Goal: Information Seeking & Learning: Learn about a topic

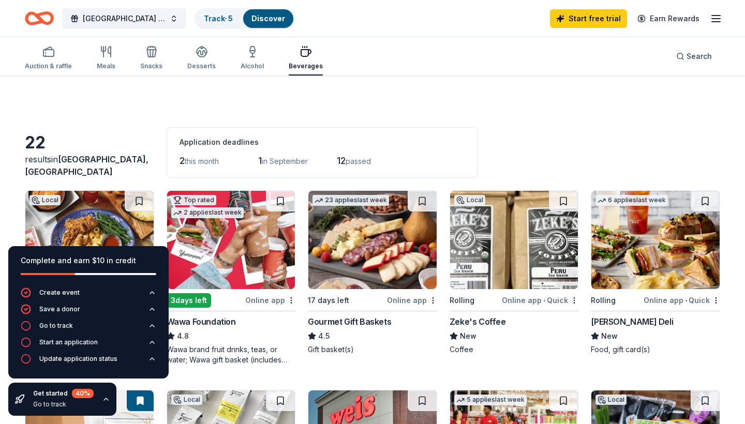
scroll to position [108, 0]
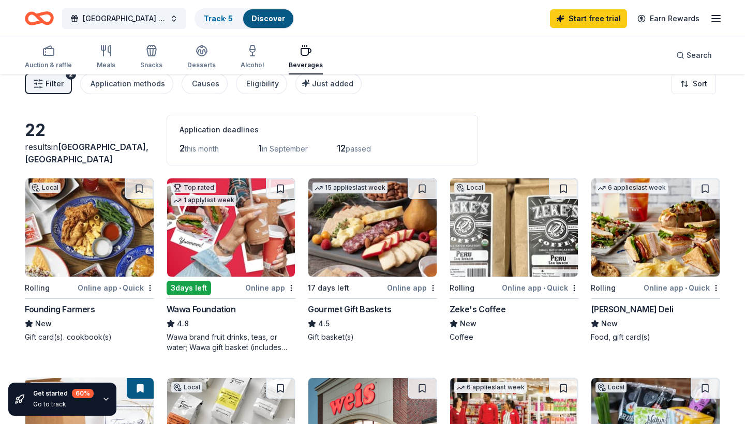
scroll to position [9, 0]
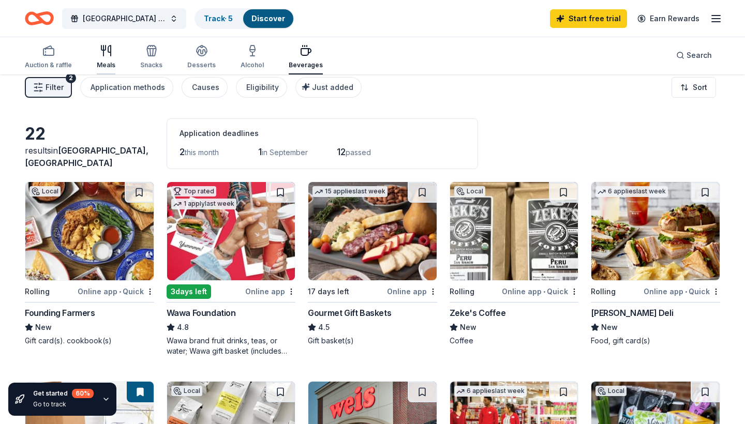
click at [108, 51] on icon "button" at bounding box center [109, 51] width 3 height 10
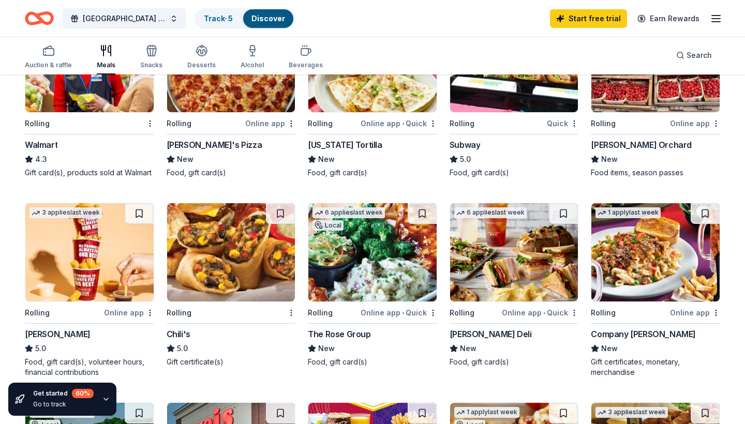
scroll to position [366, 0]
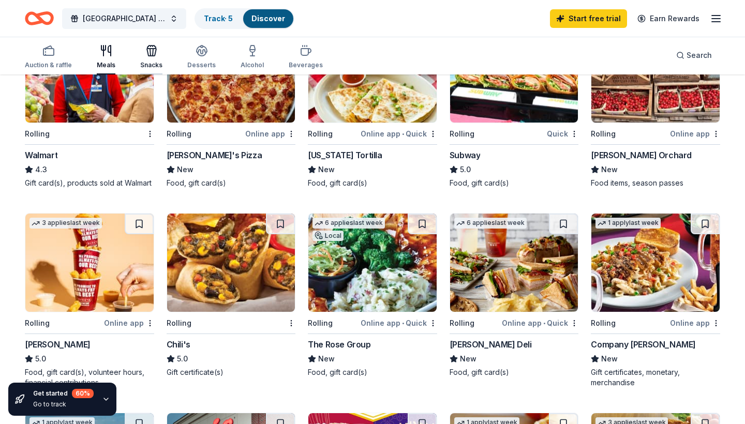
click at [157, 58] on div "Snacks" at bounding box center [151, 56] width 22 height 25
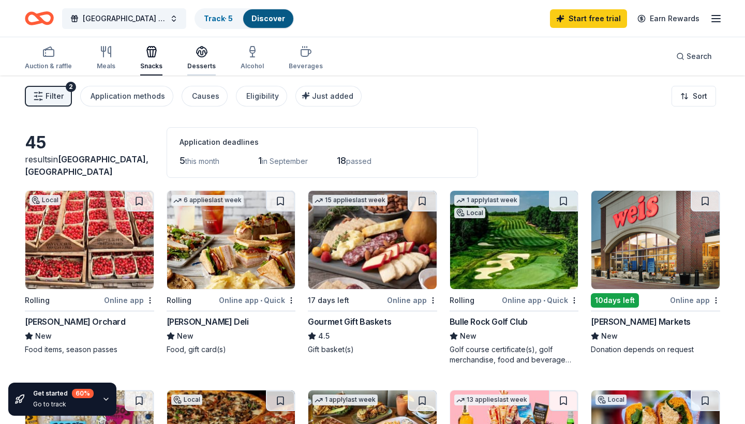
click at [203, 60] on div "Desserts" at bounding box center [201, 58] width 28 height 25
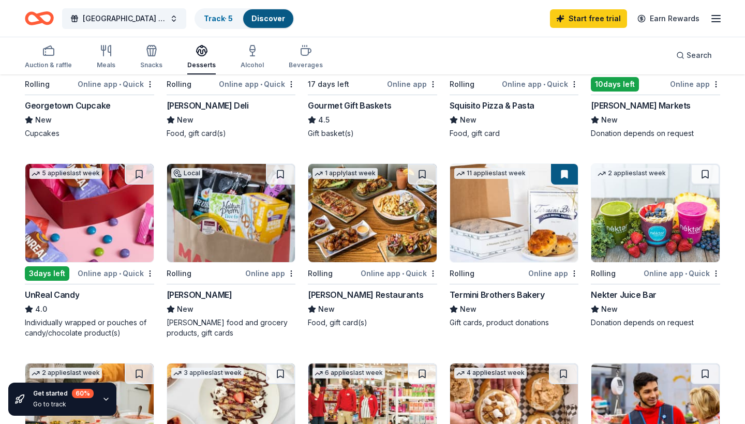
scroll to position [82, 0]
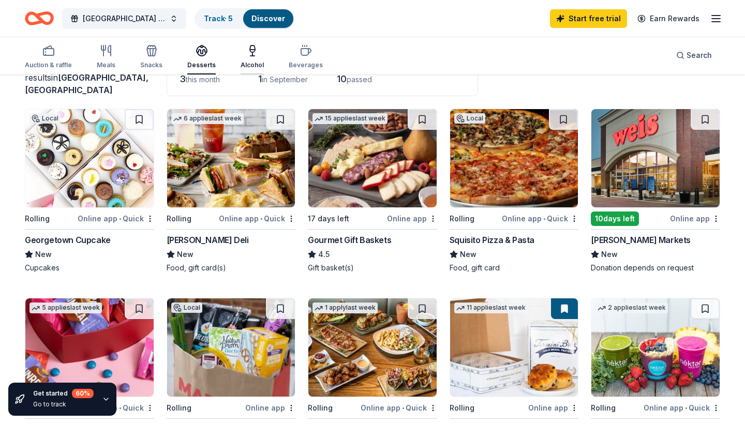
click at [257, 57] on div "Alcohol" at bounding box center [251, 56] width 23 height 25
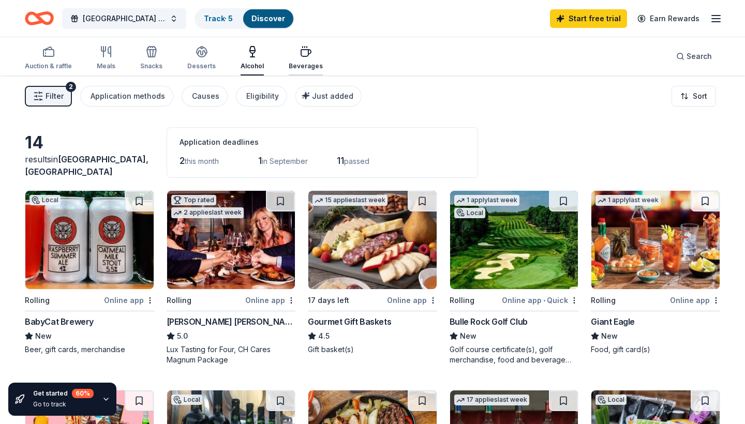
click at [301, 56] on icon "button" at bounding box center [306, 53] width 10 height 7
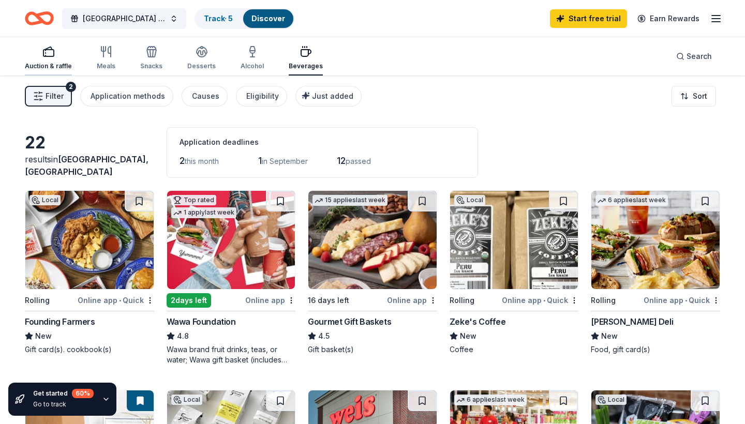
click at [51, 60] on div "Auction & raffle" at bounding box center [48, 58] width 47 height 25
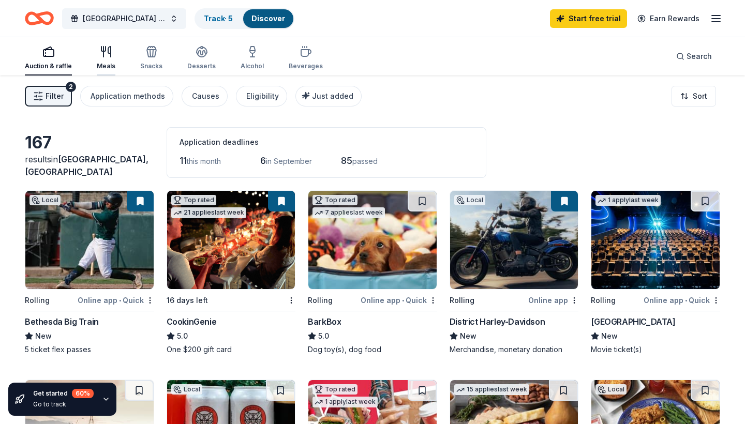
click at [102, 66] on div "Meals" at bounding box center [106, 66] width 19 height 8
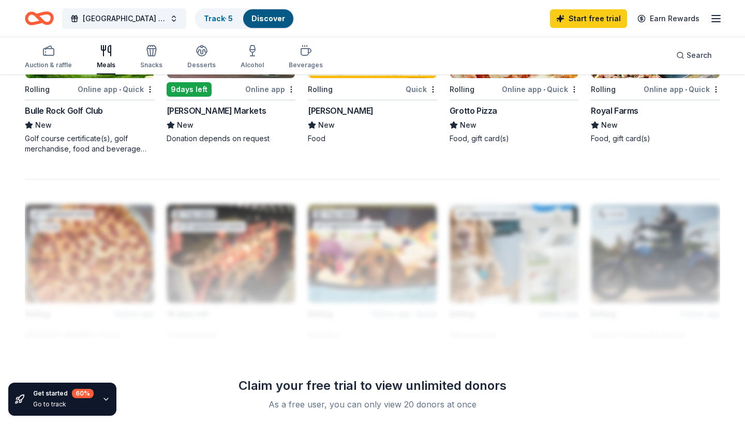
scroll to position [680, 0]
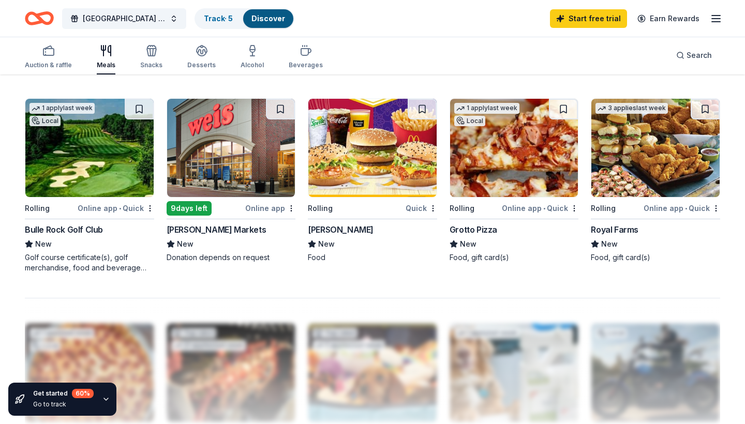
click at [217, 171] on img at bounding box center [231, 148] width 128 height 98
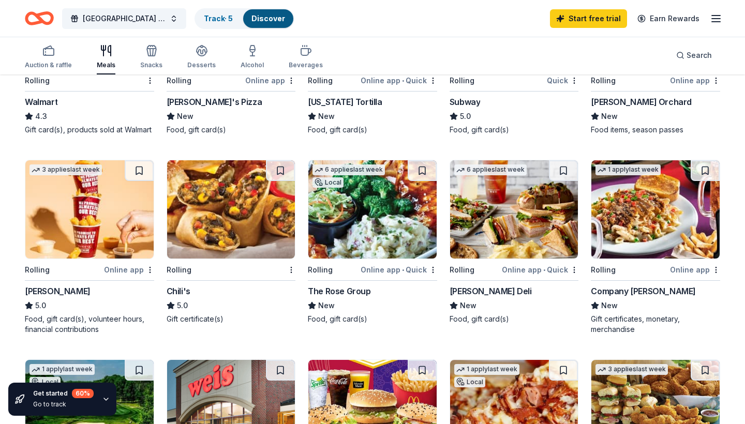
scroll to position [362, 0]
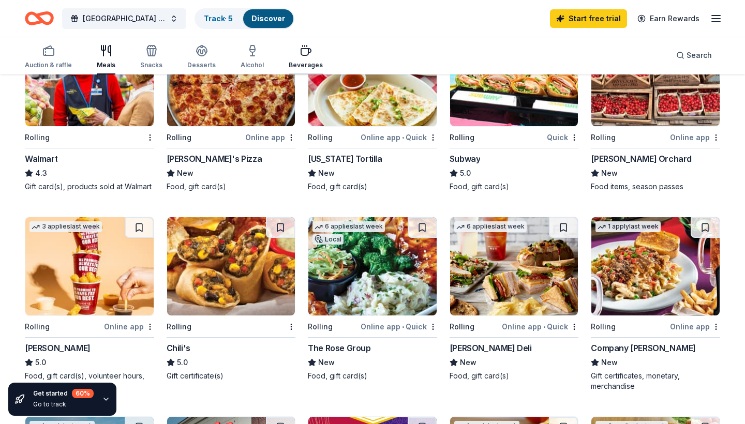
click at [301, 52] on icon "button" at bounding box center [305, 50] width 12 height 12
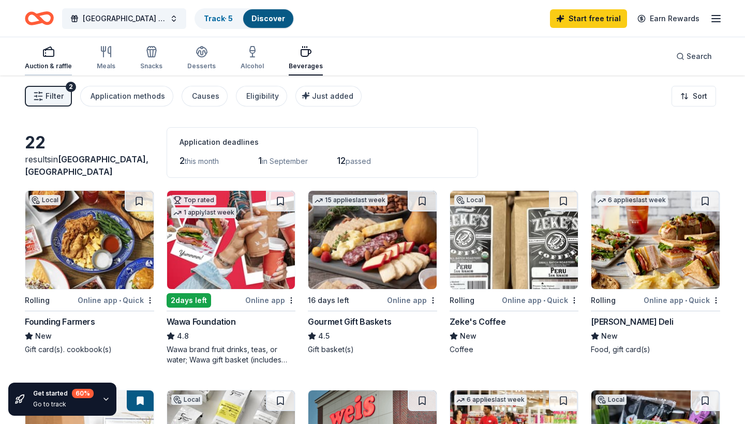
click at [54, 62] on div "Auction & raffle" at bounding box center [48, 58] width 47 height 25
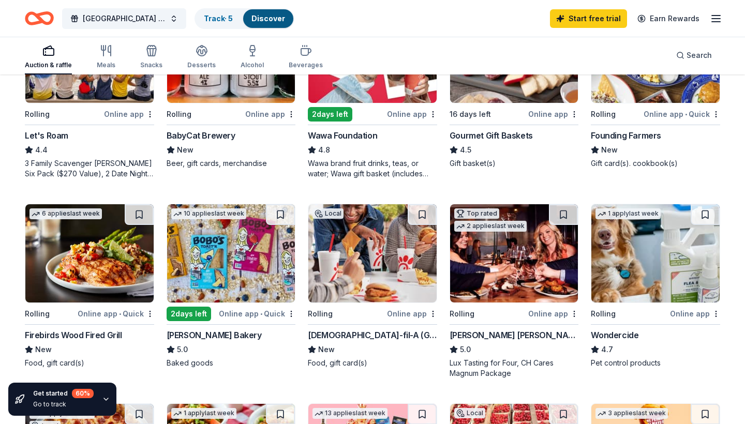
scroll to position [384, 0]
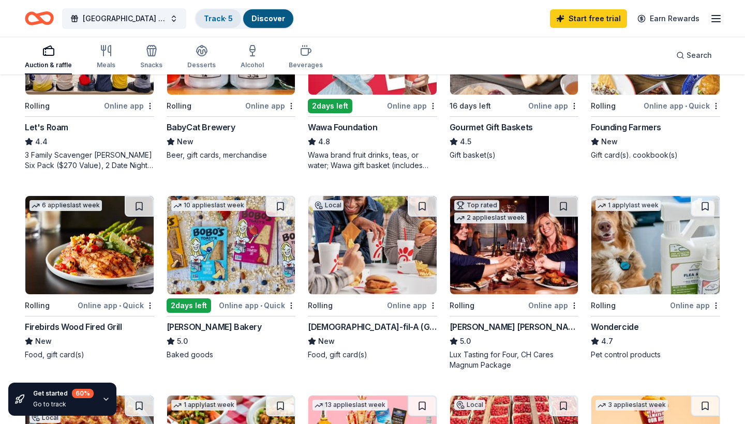
click at [228, 14] on link "Track · 5" at bounding box center [218, 18] width 29 height 9
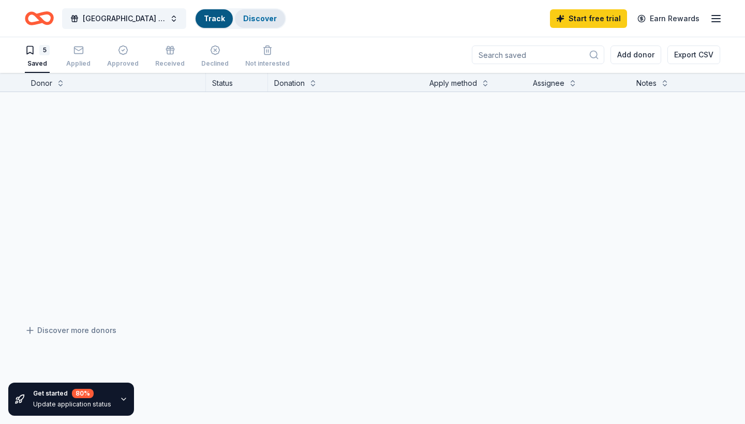
scroll to position [1, 0]
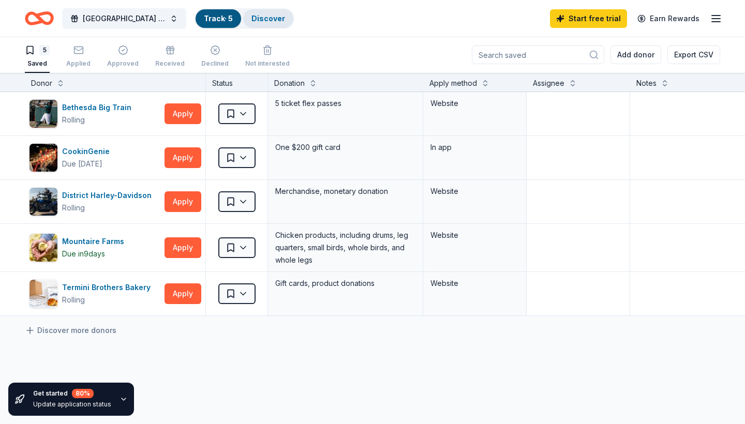
click at [269, 17] on link "Discover" at bounding box center [268, 18] width 34 height 9
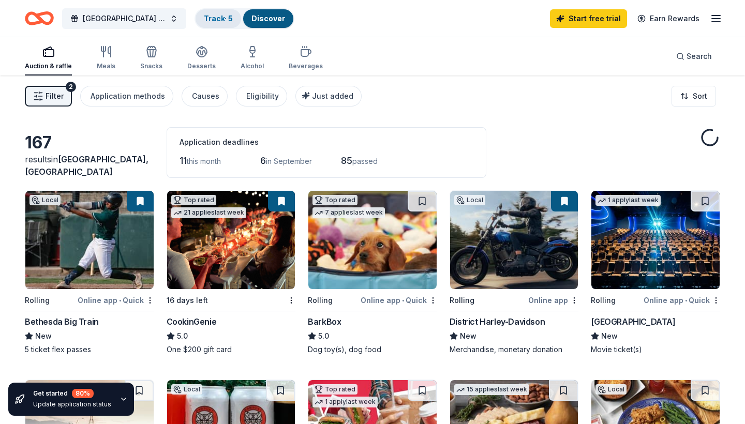
click at [216, 14] on link "Track · 5" at bounding box center [218, 18] width 29 height 9
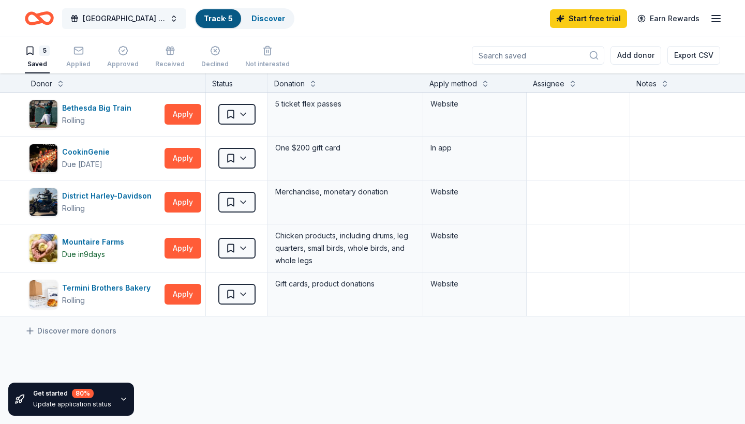
click at [137, 19] on span "[GEOGRAPHIC_DATA] PTA Fundraiser" at bounding box center [124, 18] width 83 height 12
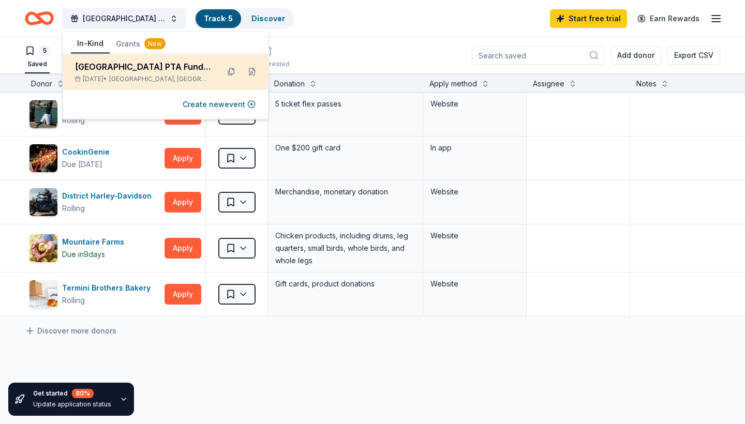
click at [117, 65] on div "[GEOGRAPHIC_DATA] PTA Fundraiser" at bounding box center [142, 66] width 135 height 12
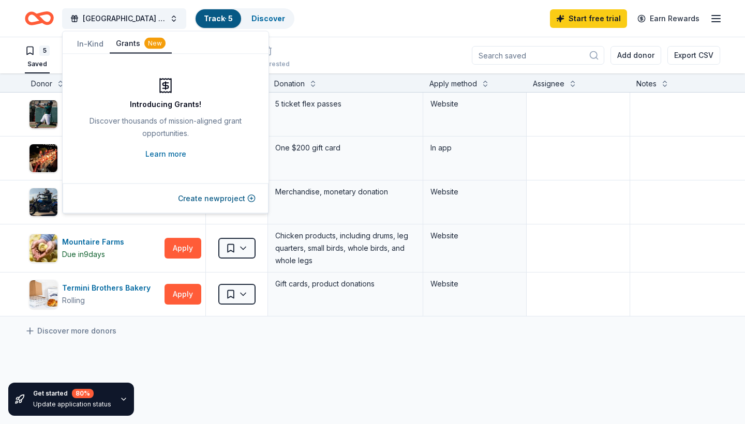
click at [127, 39] on button "Grants New" at bounding box center [141, 44] width 62 height 20
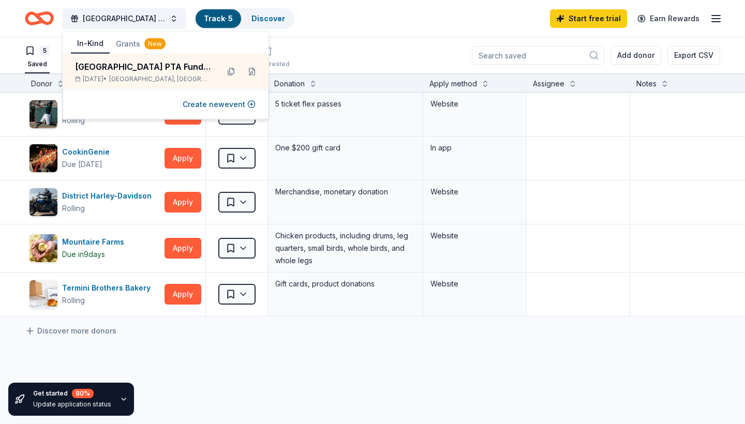
click at [97, 40] on button "In-Kind" at bounding box center [90, 44] width 39 height 20
click at [100, 289] on div "Termini Brothers Bakery" at bounding box center [108, 288] width 93 height 12
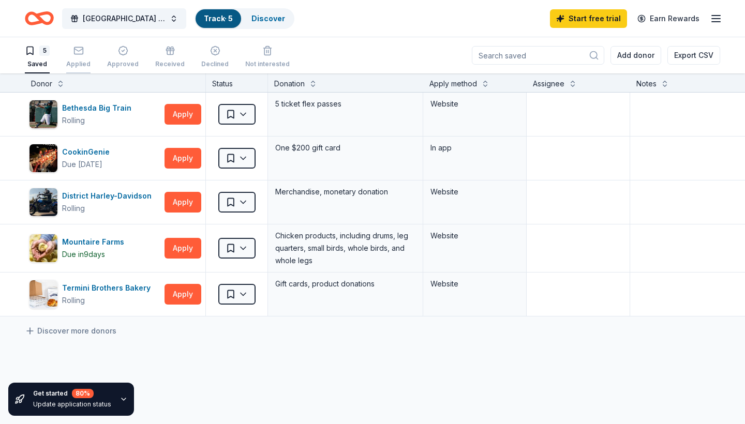
click at [70, 65] on div "Applied" at bounding box center [78, 64] width 24 height 8
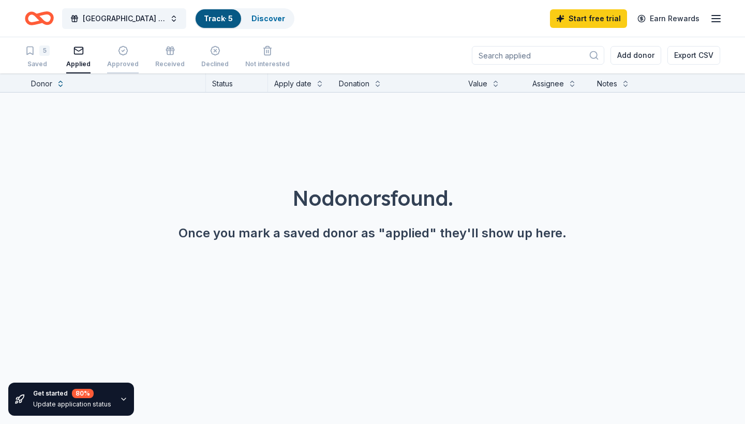
click at [107, 51] on div "button" at bounding box center [123, 51] width 32 height 10
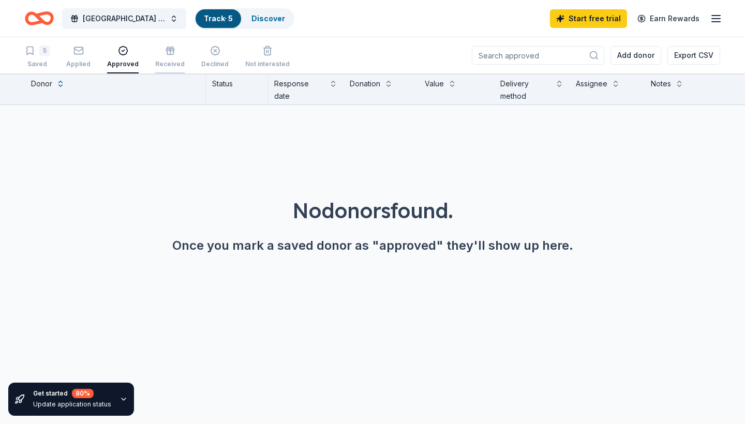
click at [171, 64] on div "Received" at bounding box center [169, 64] width 29 height 8
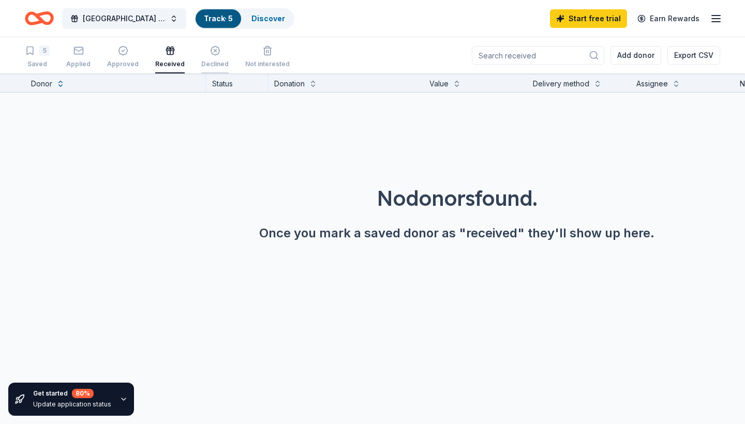
click at [201, 63] on div "Declined" at bounding box center [214, 64] width 27 height 8
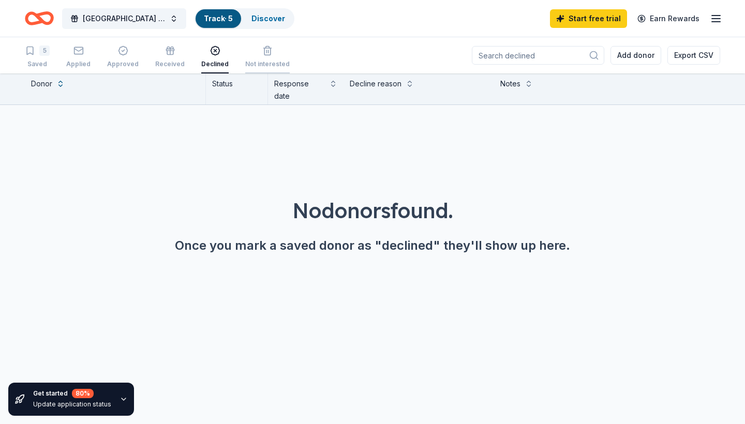
click at [260, 60] on div "Not interested" at bounding box center [267, 64] width 44 height 8
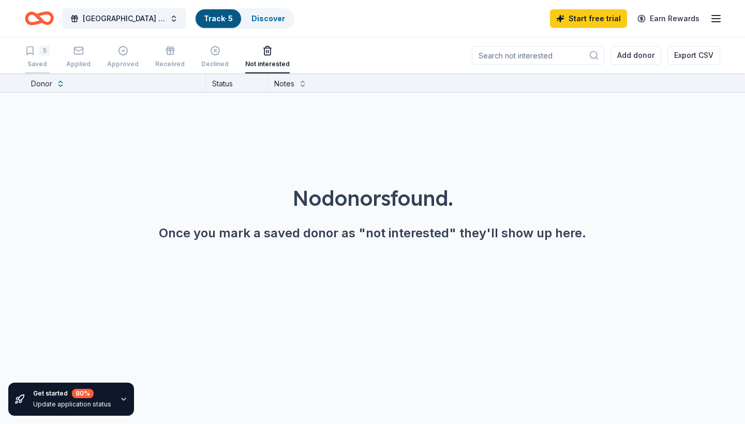
click at [28, 58] on div "5 Saved" at bounding box center [37, 57] width 25 height 23
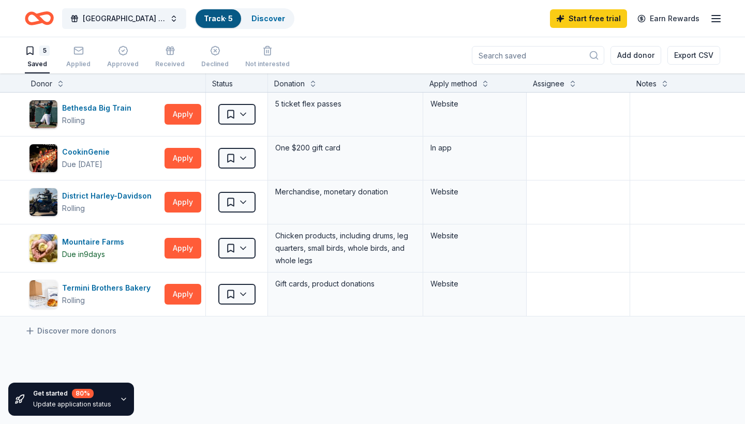
click at [37, 20] on icon "Home" at bounding box center [39, 18] width 29 height 24
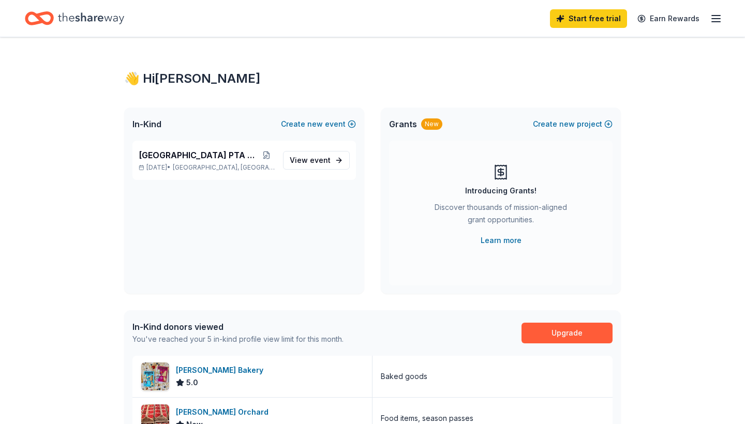
click at [106, 12] on icon "Home" at bounding box center [91, 18] width 66 height 21
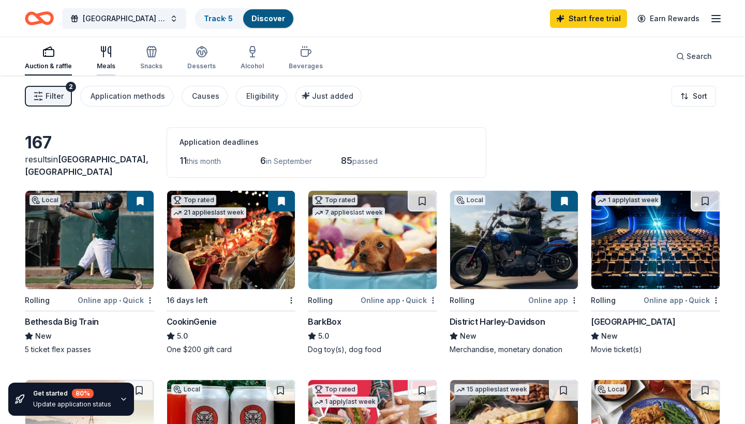
click at [101, 53] on icon "button" at bounding box center [106, 52] width 12 height 12
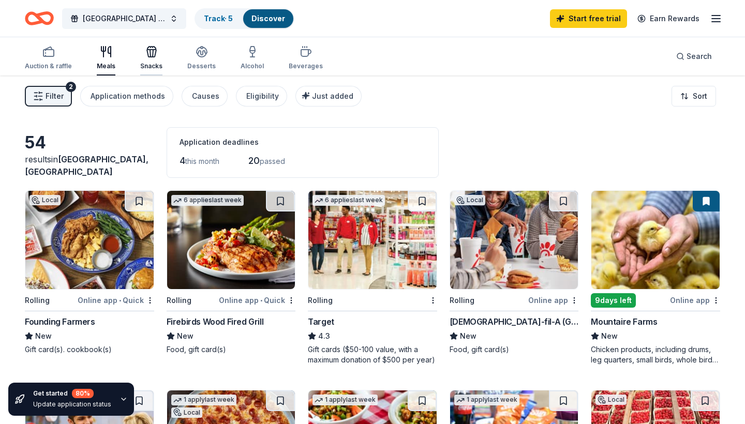
click at [143, 60] on div "Snacks" at bounding box center [151, 58] width 22 height 25
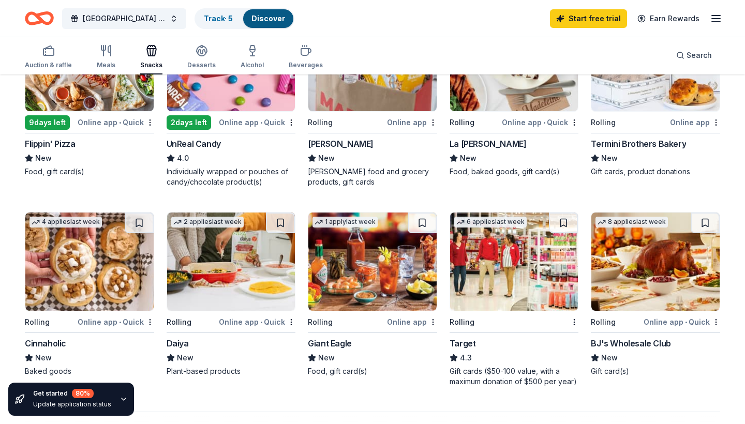
scroll to position [546, 0]
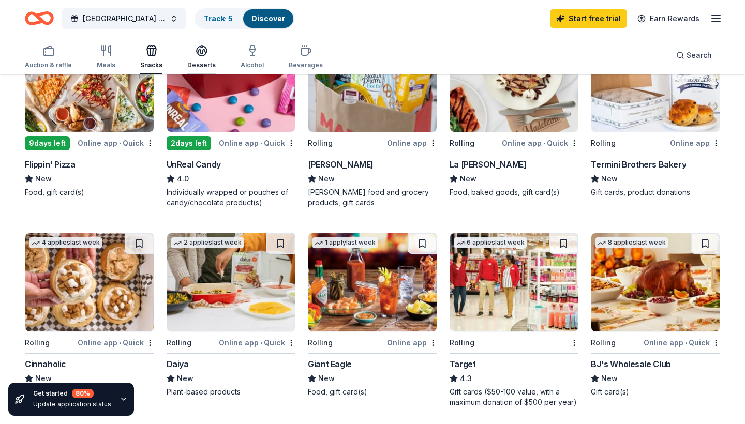
click at [196, 58] on div "Desserts" at bounding box center [201, 56] width 28 height 25
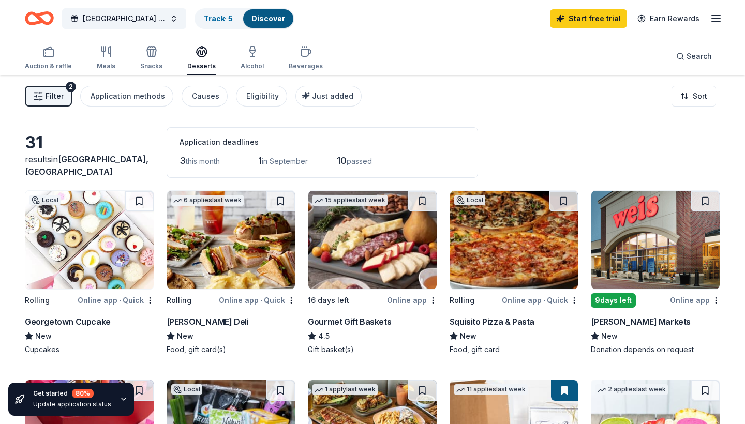
click at [367, 163] on span "passed" at bounding box center [358, 161] width 25 height 9
click at [58, 96] on span "Filter" at bounding box center [55, 96] width 18 height 12
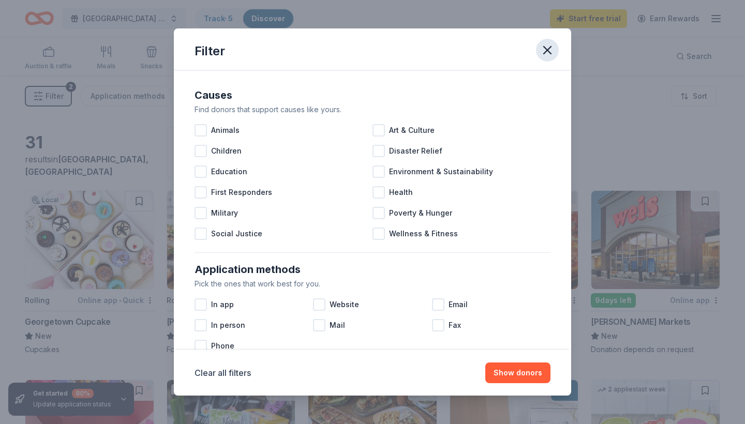
click at [549, 55] on icon "button" at bounding box center [547, 50] width 14 height 14
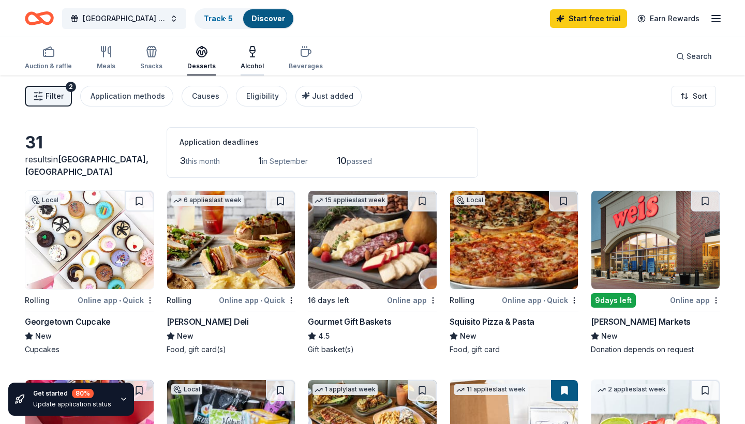
click at [248, 58] on div "Alcohol" at bounding box center [251, 58] width 23 height 25
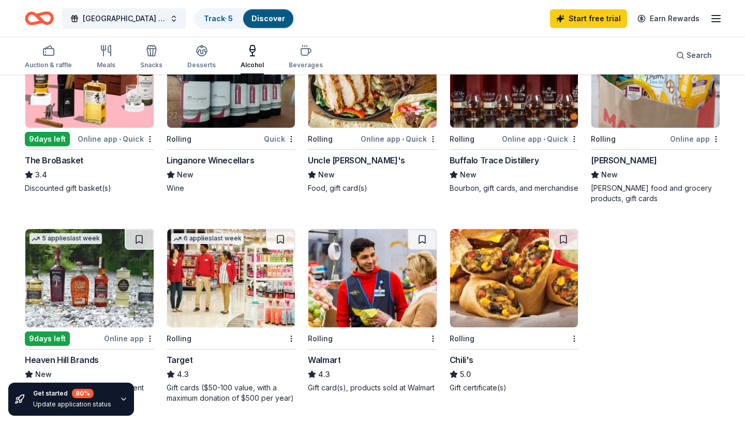
scroll to position [359, 0]
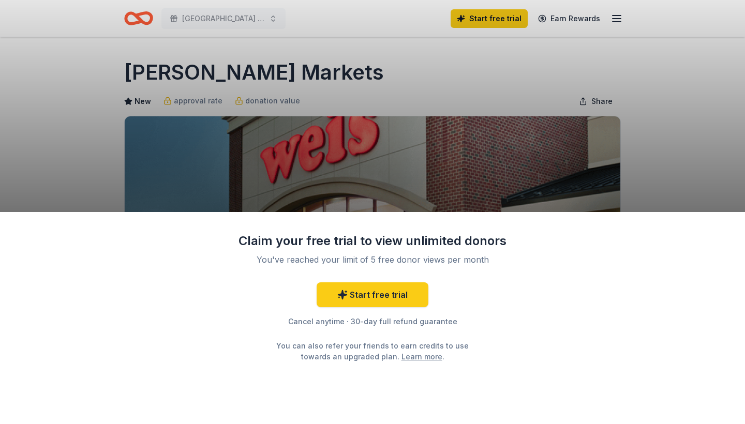
click at [695, 123] on div "Claim your free trial to view unlimited donors You've reached your limit of 5 f…" at bounding box center [372, 212] width 745 height 424
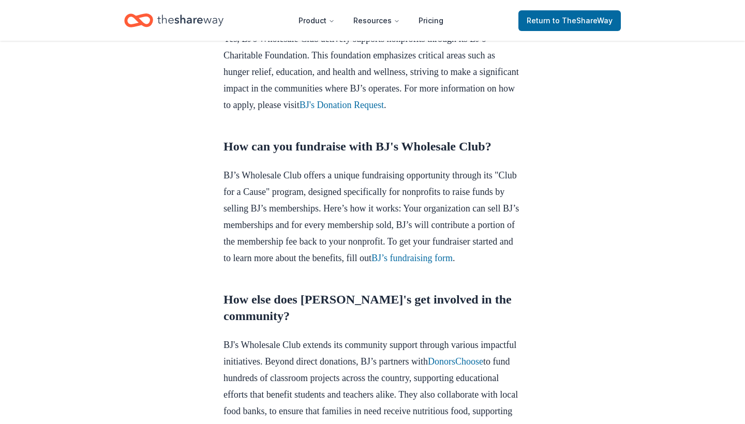
scroll to position [495, 0]
click at [371, 263] on link "BJ’s fundraising form" at bounding box center [411, 258] width 81 height 10
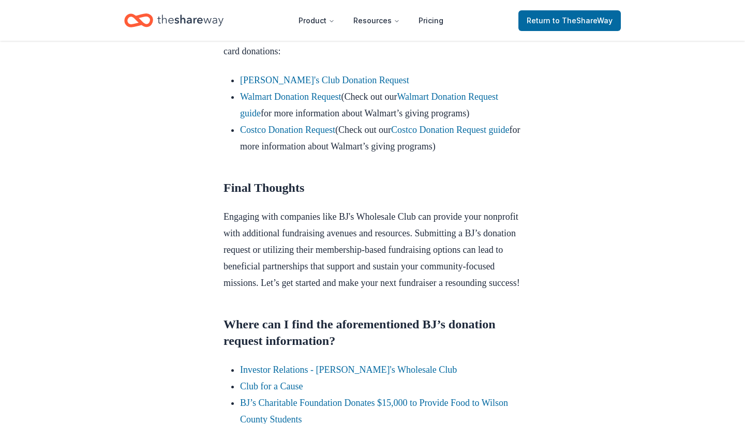
scroll to position [949, 0]
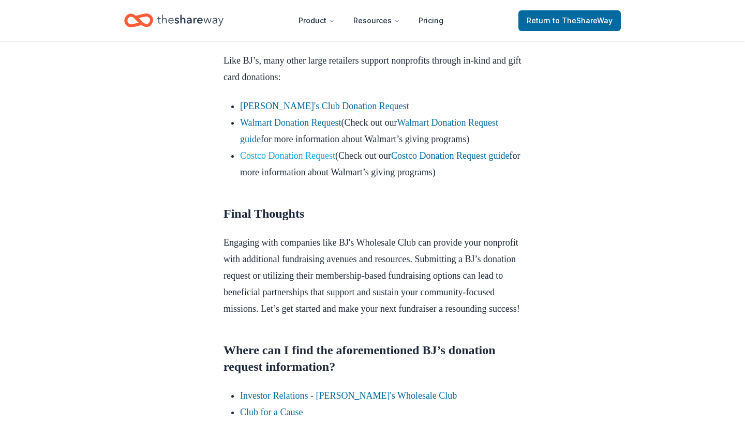
click at [246, 161] on link "Costco Donation Request" at bounding box center [287, 155] width 95 height 10
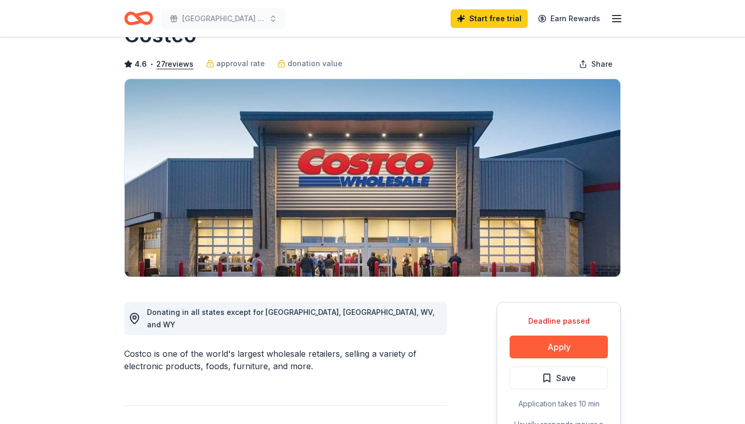
scroll to position [119, 0]
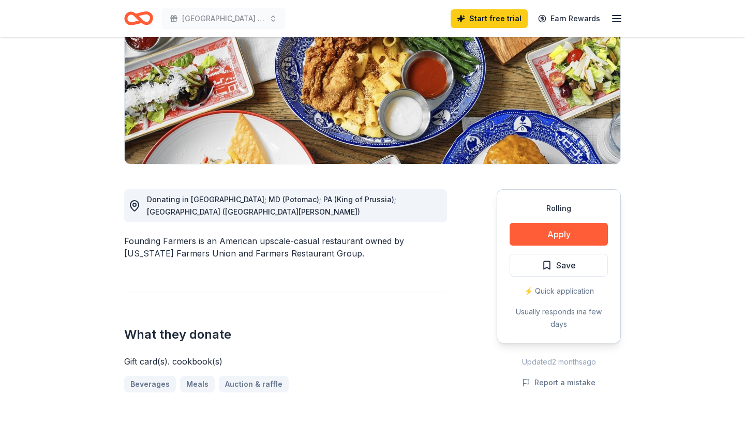
scroll to position [177, 0]
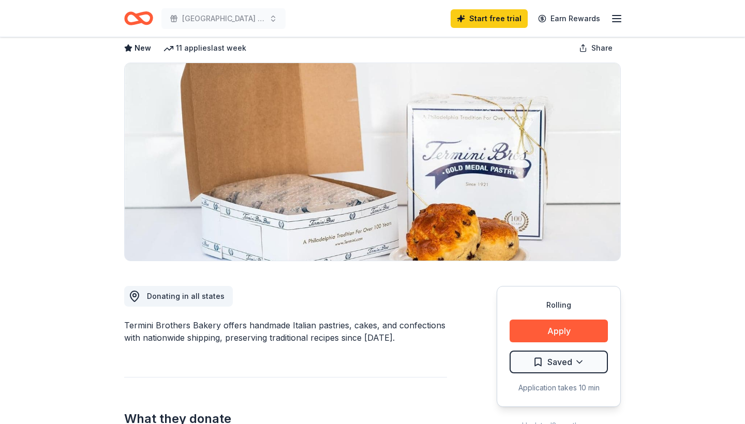
scroll to position [61, 0]
